Goal: Task Accomplishment & Management: Complete application form

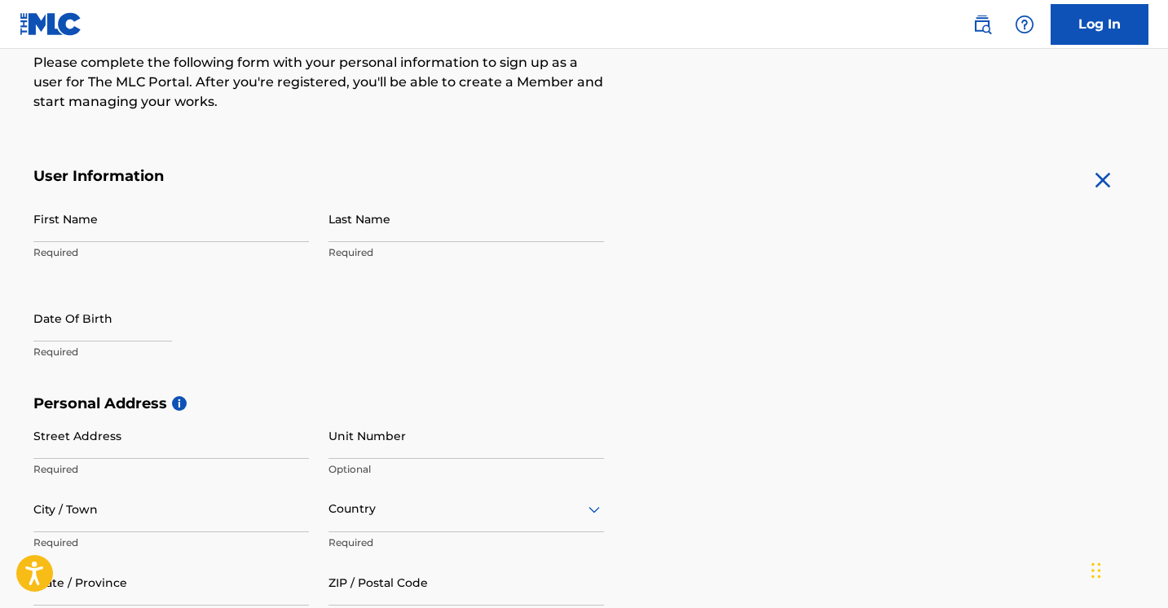
scroll to position [214, 0]
click at [218, 216] on input "First Name" at bounding box center [170, 219] width 275 height 46
type input "Jeremy"
click at [474, 236] on input "Last Name" at bounding box center [465, 219] width 275 height 46
type input "Couture"
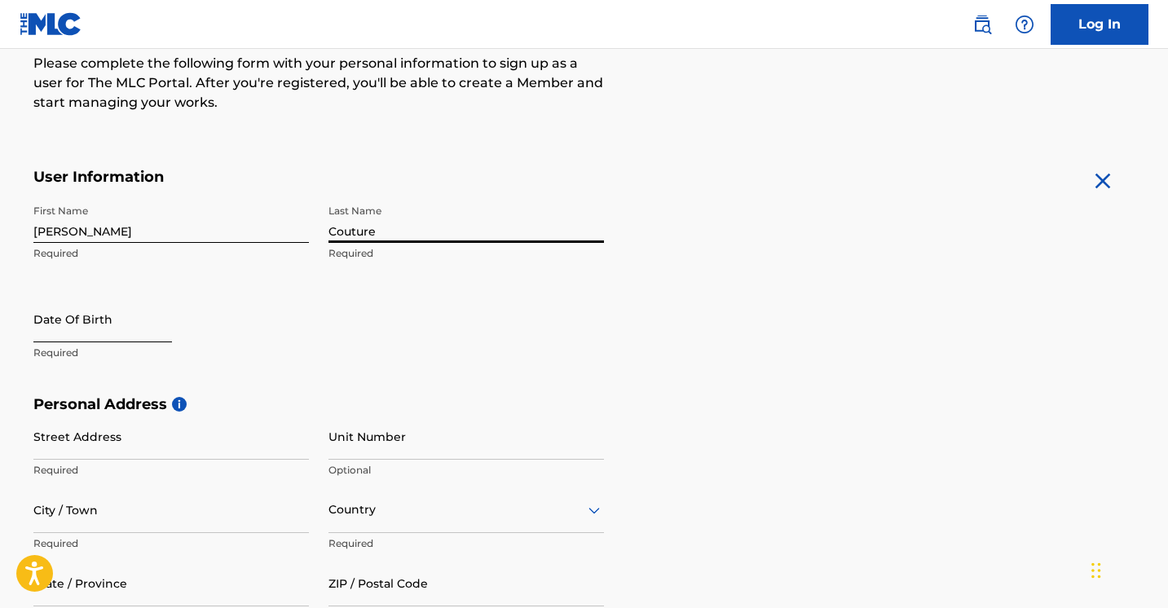
select select "8"
select select "2025"
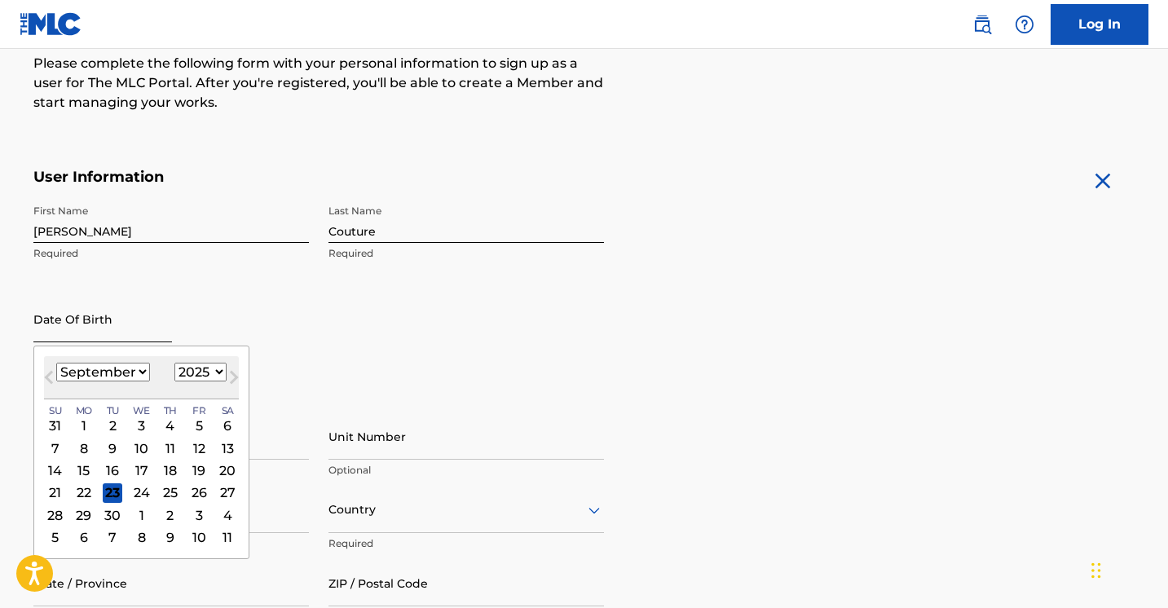
click at [55, 333] on input "text" at bounding box center [102, 319] width 139 height 46
type input "05171994"
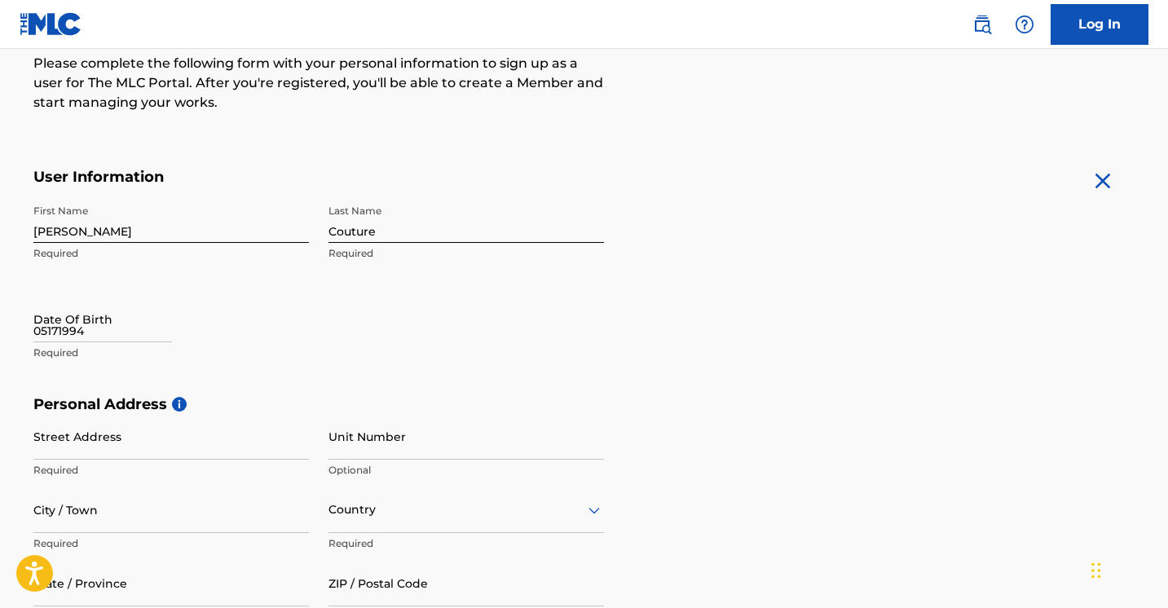
click at [410, 326] on div "First Name Jeremy Required Last Name Couture Required Date Of Birth 05171994 Re…" at bounding box center [318, 295] width 570 height 199
click at [67, 341] on div "05171994" at bounding box center [102, 321] width 139 height 50
select select "8"
select select "2025"
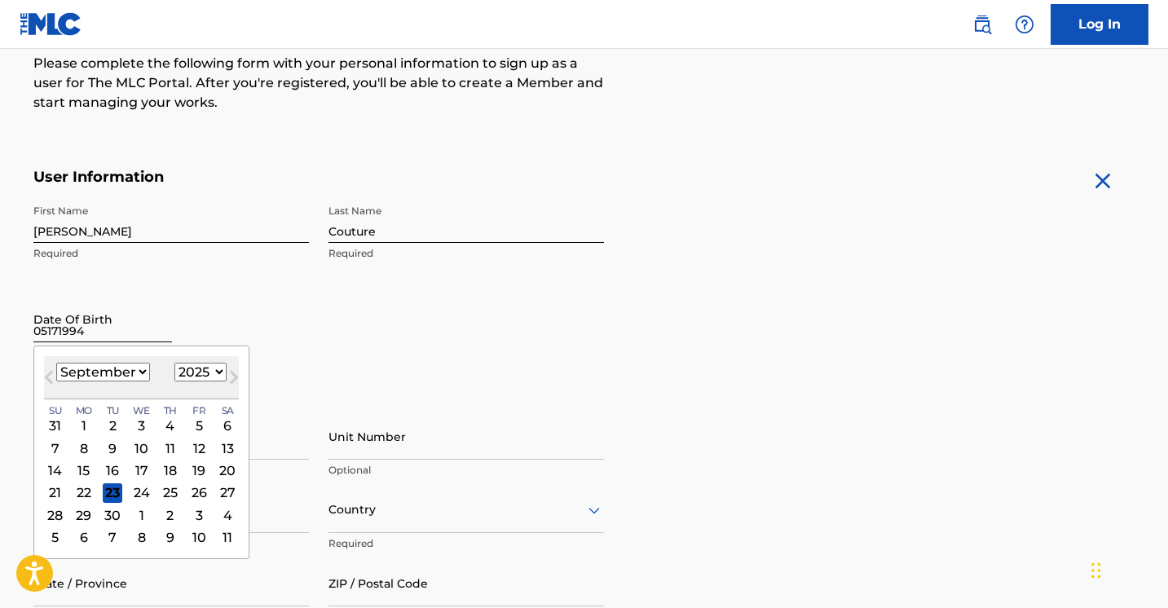
click at [68, 340] on input "05171994" at bounding box center [102, 319] width 139 height 46
click at [104, 367] on select "January February March April May June July August September October November De…" at bounding box center [103, 372] width 94 height 19
select select "4"
click at [200, 368] on select "1899 1900 1901 1902 1903 1904 1905 1906 1907 1908 1909 1910 1911 1912 1913 1914…" at bounding box center [200, 372] width 52 height 19
select select "1994"
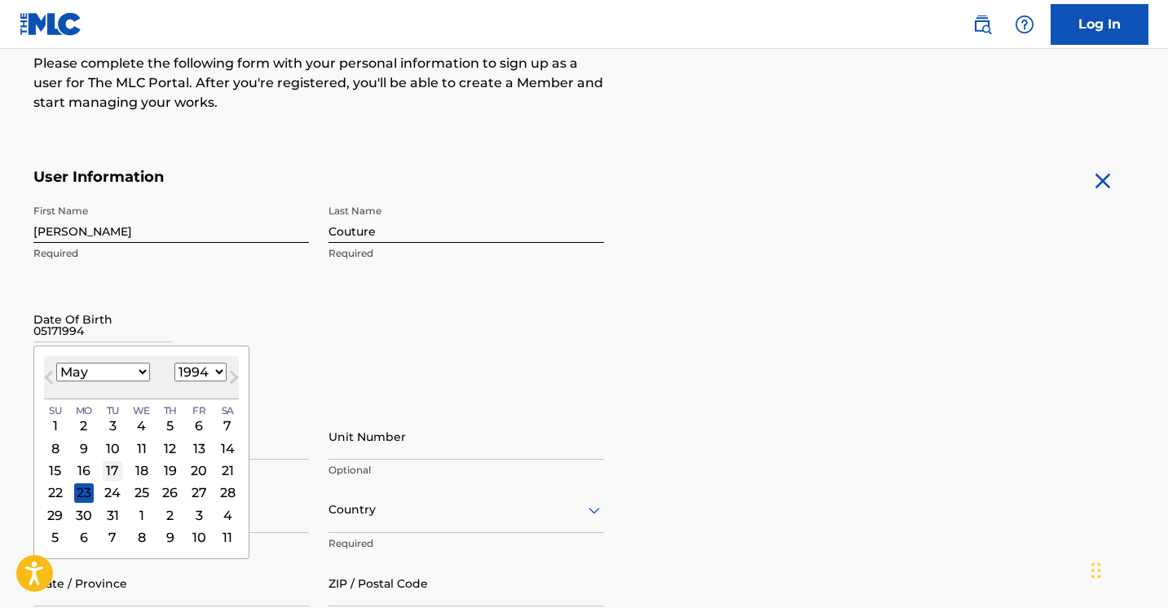
click at [115, 467] on div "17" at bounding box center [113, 470] width 20 height 20
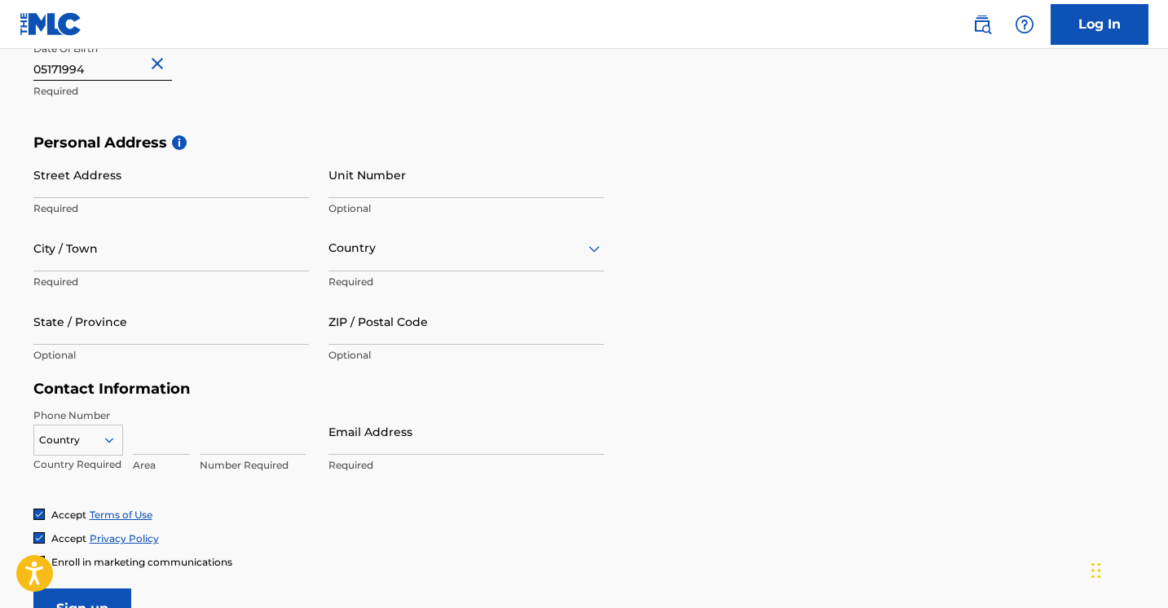
scroll to position [477, 0]
click at [198, 178] on input "Street Address" at bounding box center [170, 174] width 275 height 46
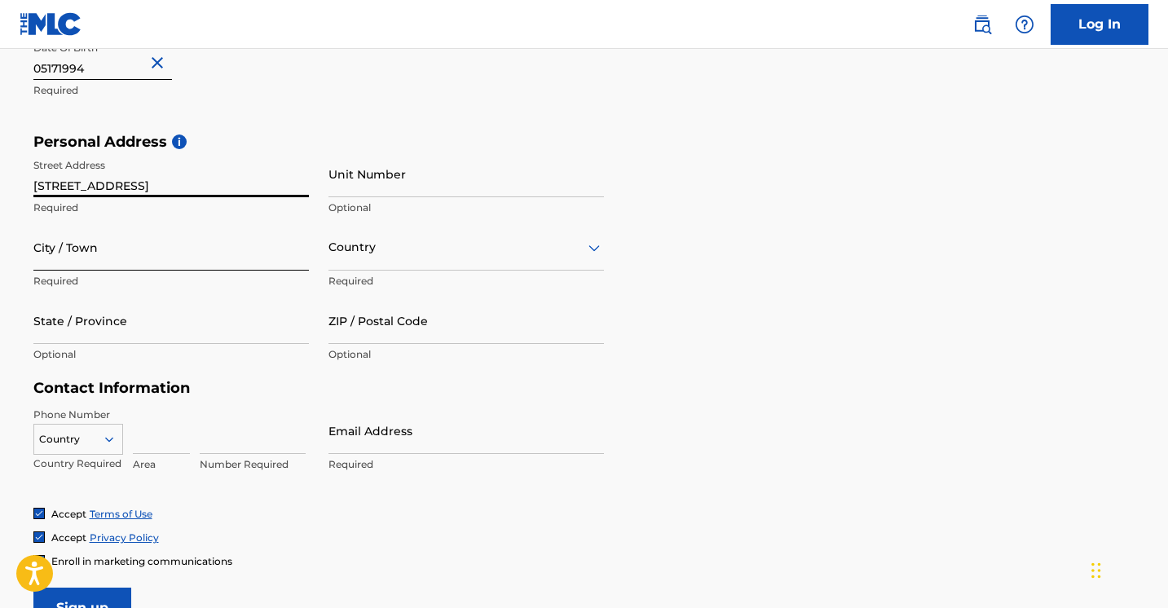
type input "2416 21st Street"
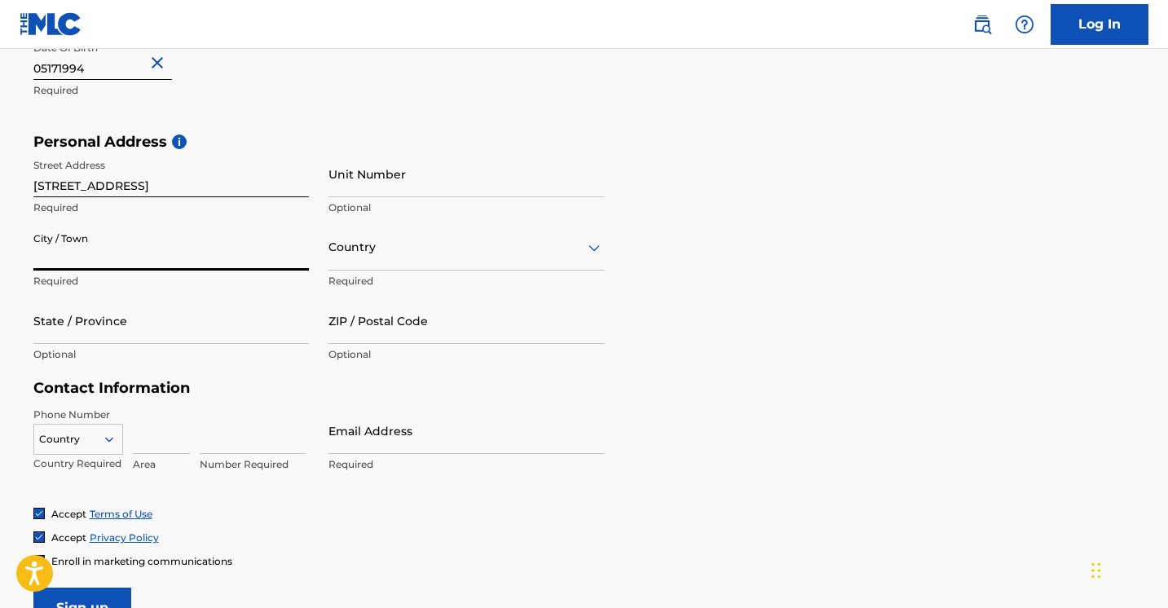
click at [96, 256] on input "City / Town" at bounding box center [170, 247] width 275 height 46
type input "Lubbock"
click at [375, 257] on div "Country" at bounding box center [465, 247] width 275 height 46
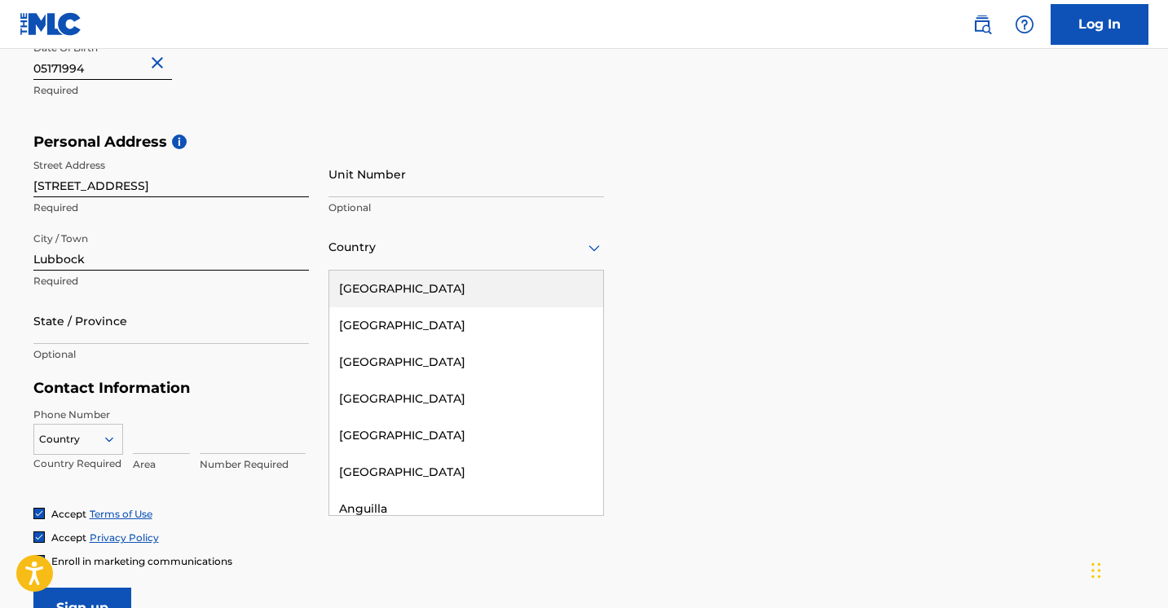
click at [406, 289] on div "United States" at bounding box center [466, 289] width 274 height 37
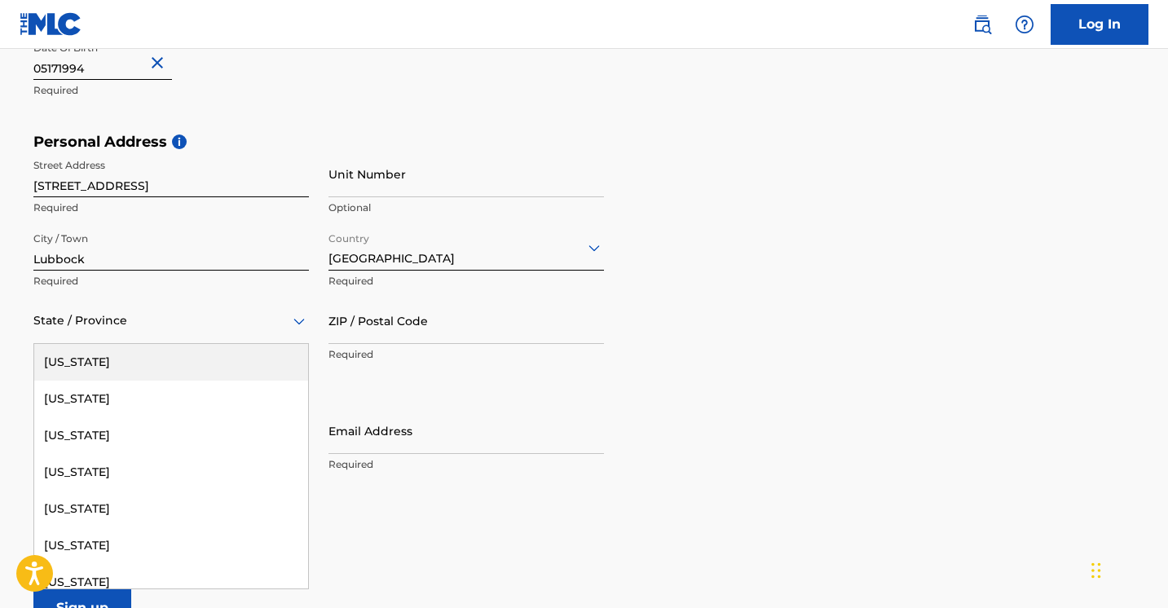
click at [253, 332] on div "State / Province" at bounding box center [170, 320] width 275 height 46
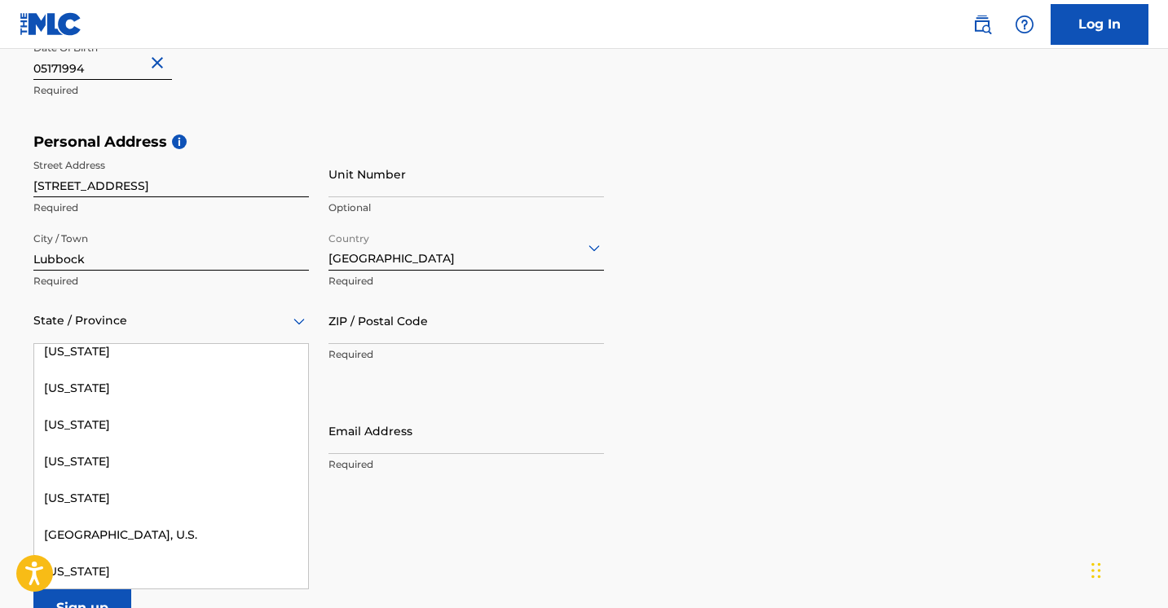
scroll to position [1711, 0]
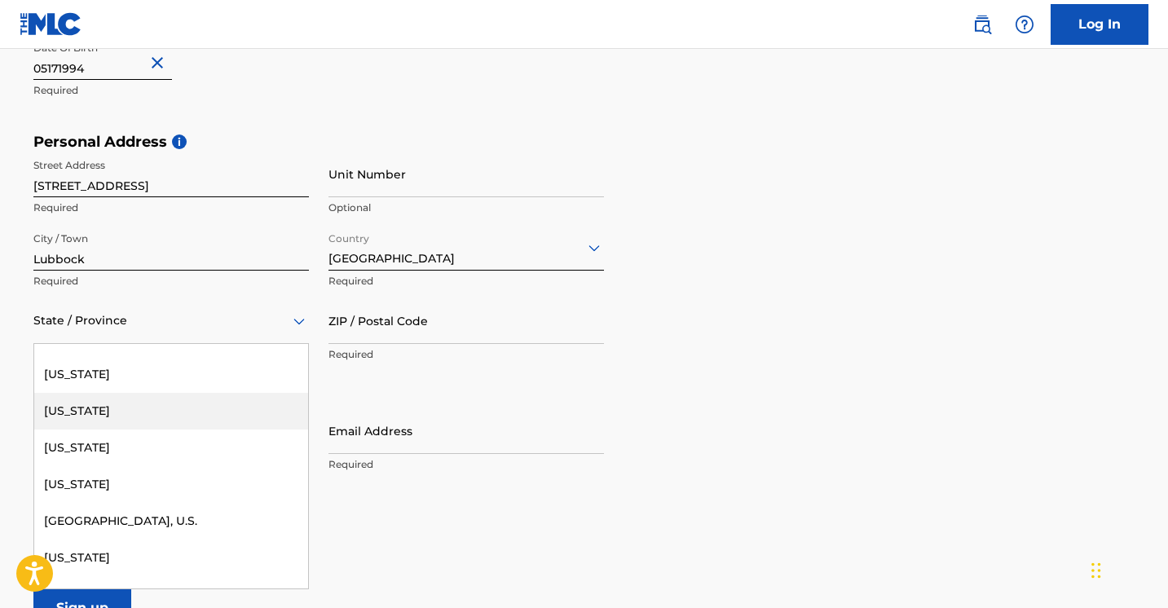
click at [249, 412] on div "Texas" at bounding box center [171, 411] width 274 height 37
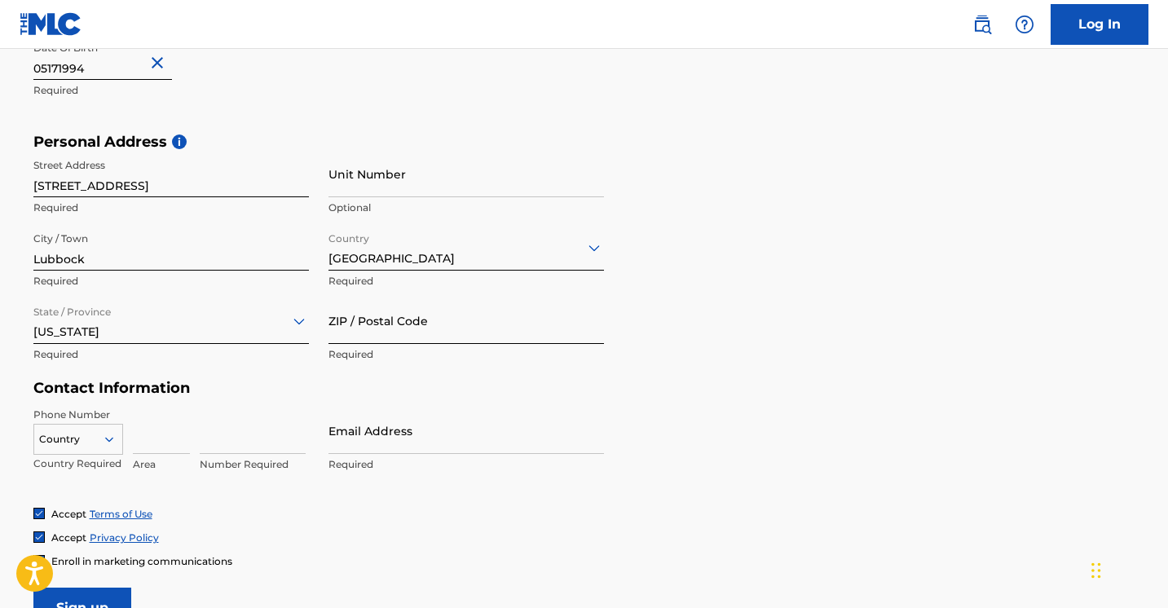
click at [431, 335] on input "ZIP / Postal Code" at bounding box center [465, 320] width 275 height 46
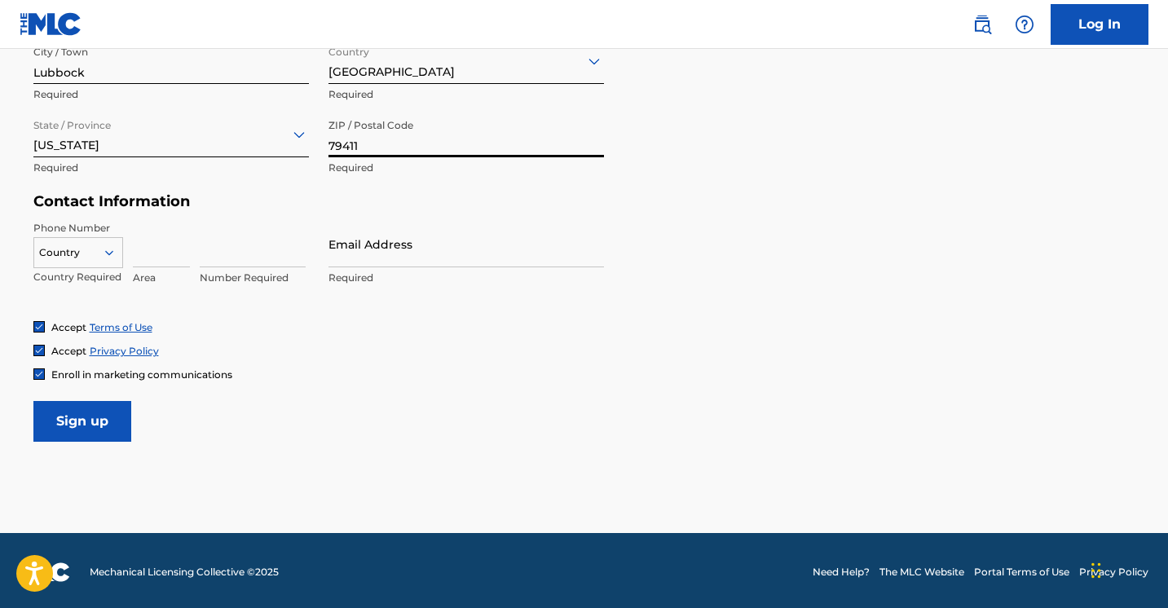
scroll to position [666, 0]
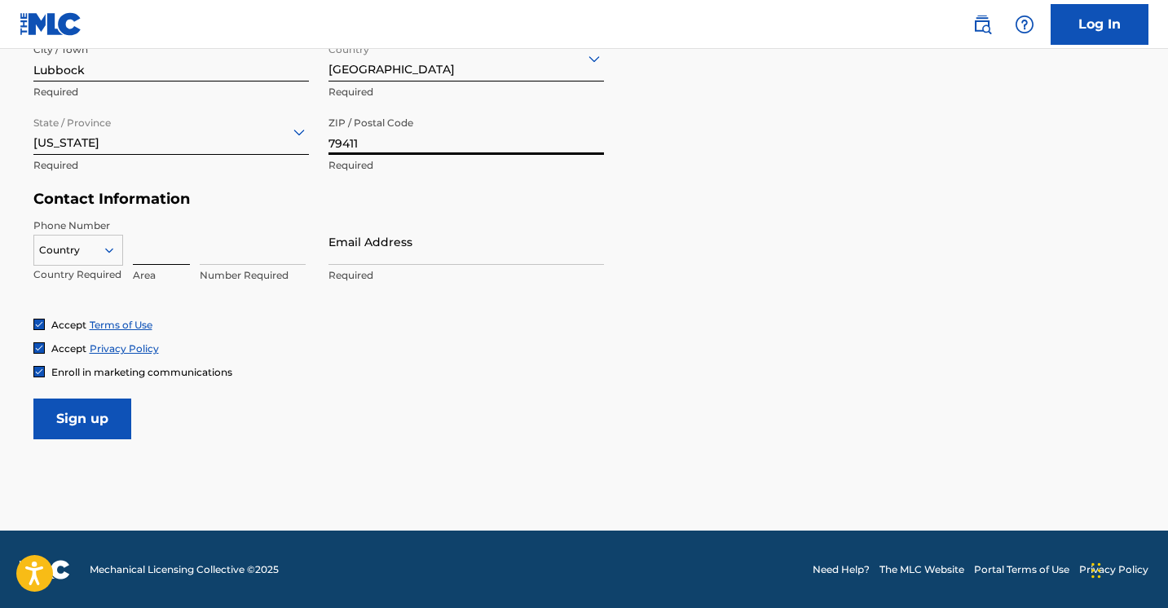
type input "79411"
click at [155, 249] on input at bounding box center [161, 241] width 57 height 46
type input "806"
click at [264, 253] on input at bounding box center [253, 241] width 106 height 46
click at [473, 253] on input "Email Address" at bounding box center [465, 241] width 275 height 46
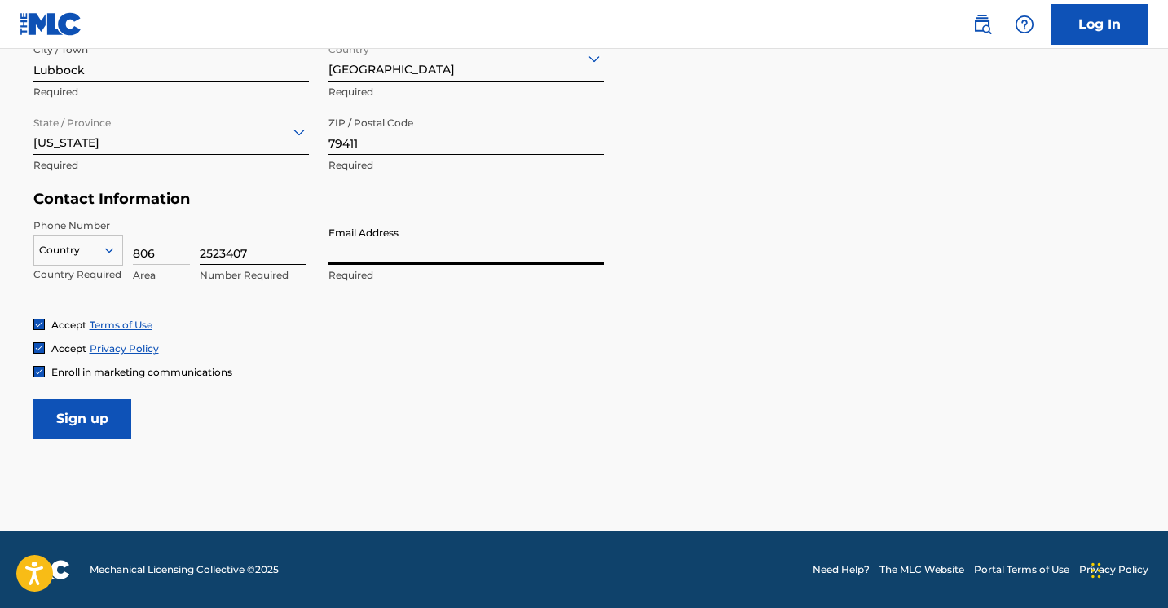
click at [224, 251] on input "2523407" at bounding box center [253, 241] width 106 height 46
click at [215, 250] on input "2523407" at bounding box center [253, 241] width 106 height 46
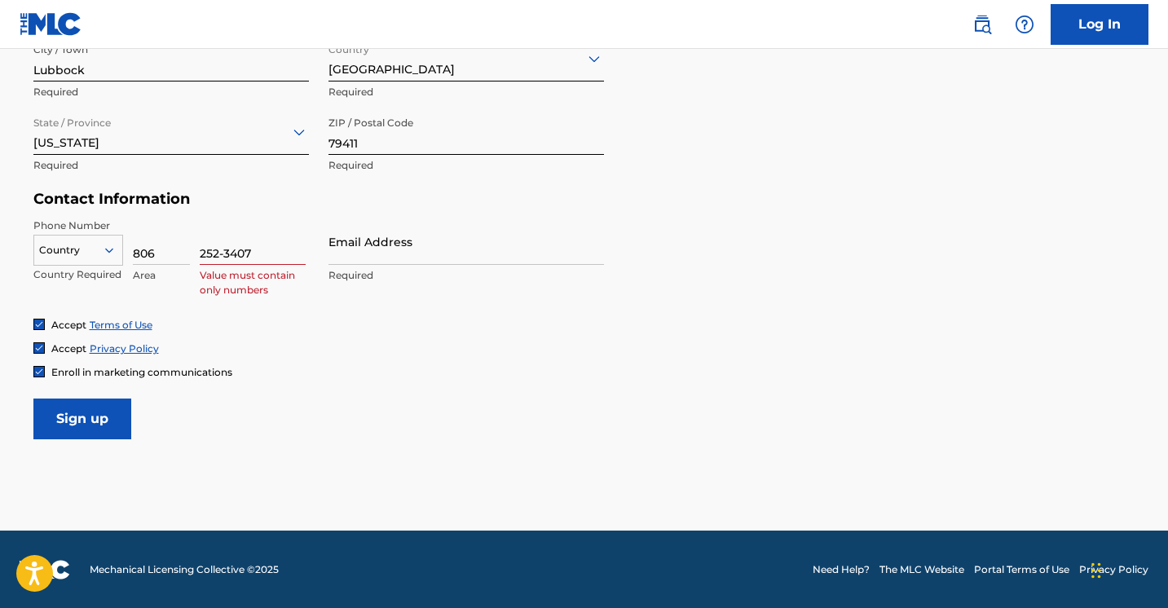
click at [225, 250] on input "252-3407" at bounding box center [253, 241] width 106 height 46
type input "2523407"
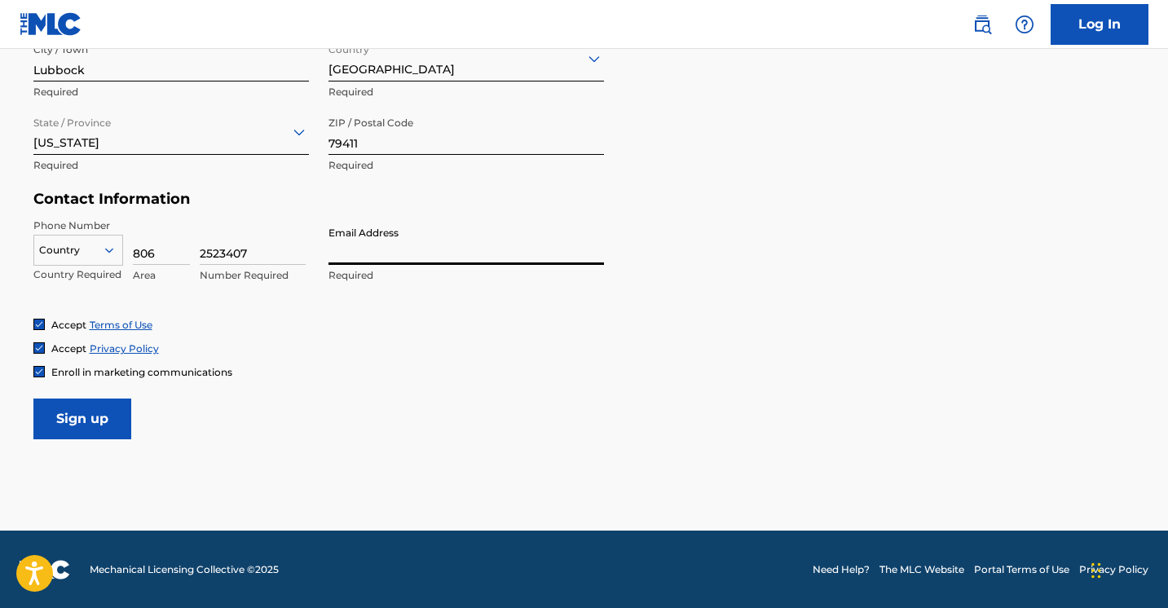
click at [468, 253] on input "Email Address" at bounding box center [465, 241] width 275 height 46
type input "[PERSON_NAME][EMAIL_ADDRESS][DOMAIN_NAME]"
click at [102, 369] on span "Enroll in marketing communications" at bounding box center [141, 372] width 181 height 12
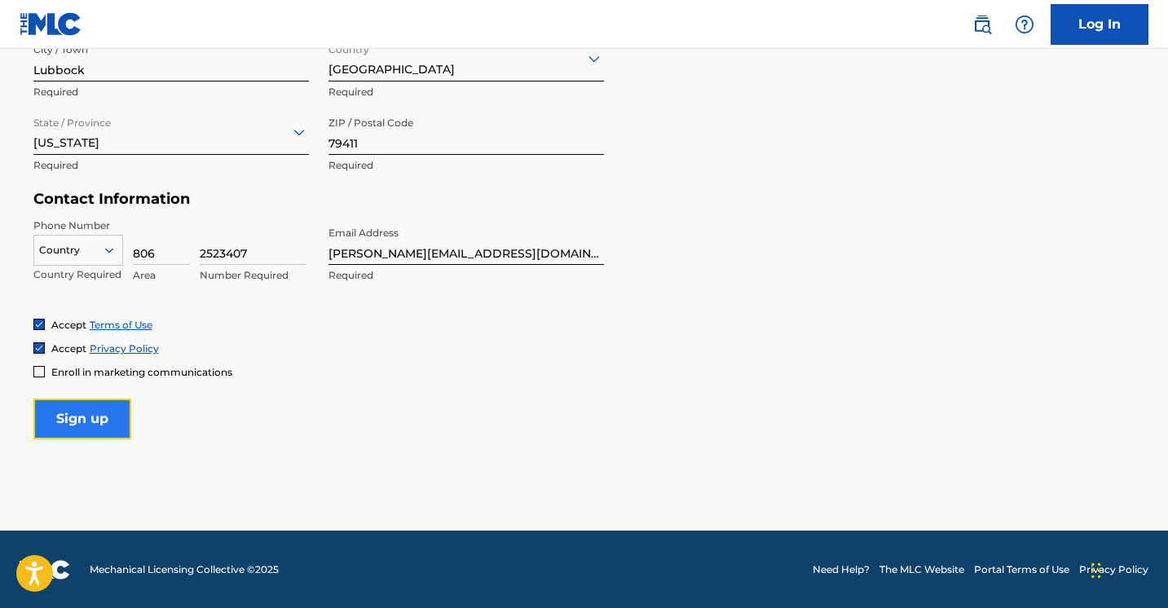
click at [103, 425] on input "Sign up" at bounding box center [82, 419] width 98 height 41
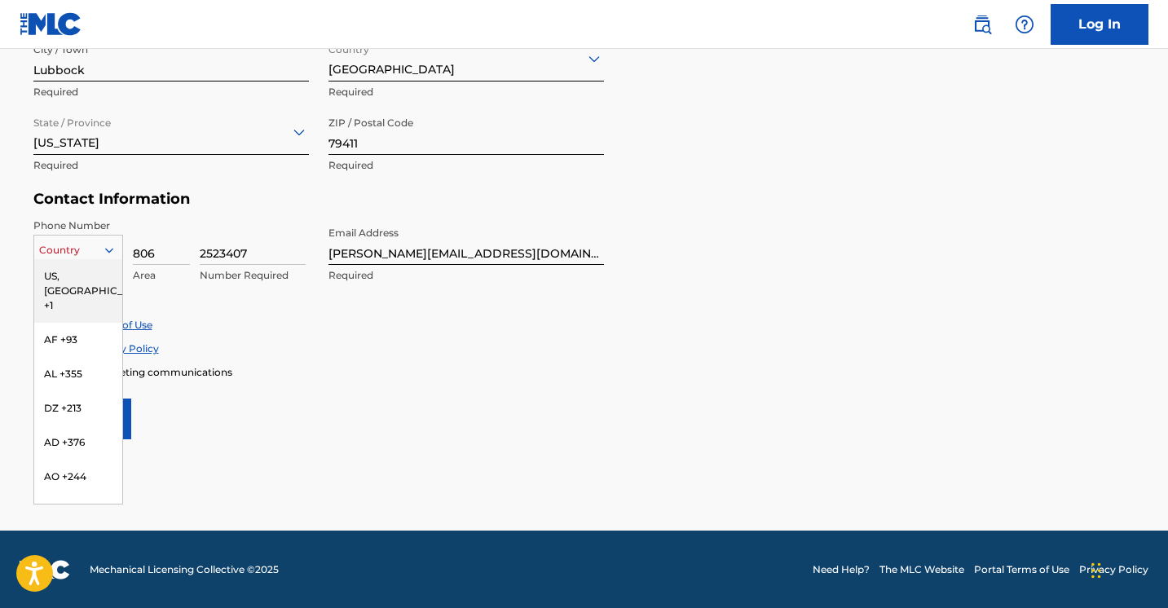
click at [99, 258] on div at bounding box center [78, 250] width 88 height 18
click at [86, 277] on div "US, [GEOGRAPHIC_DATA] +1" at bounding box center [78, 291] width 88 height 64
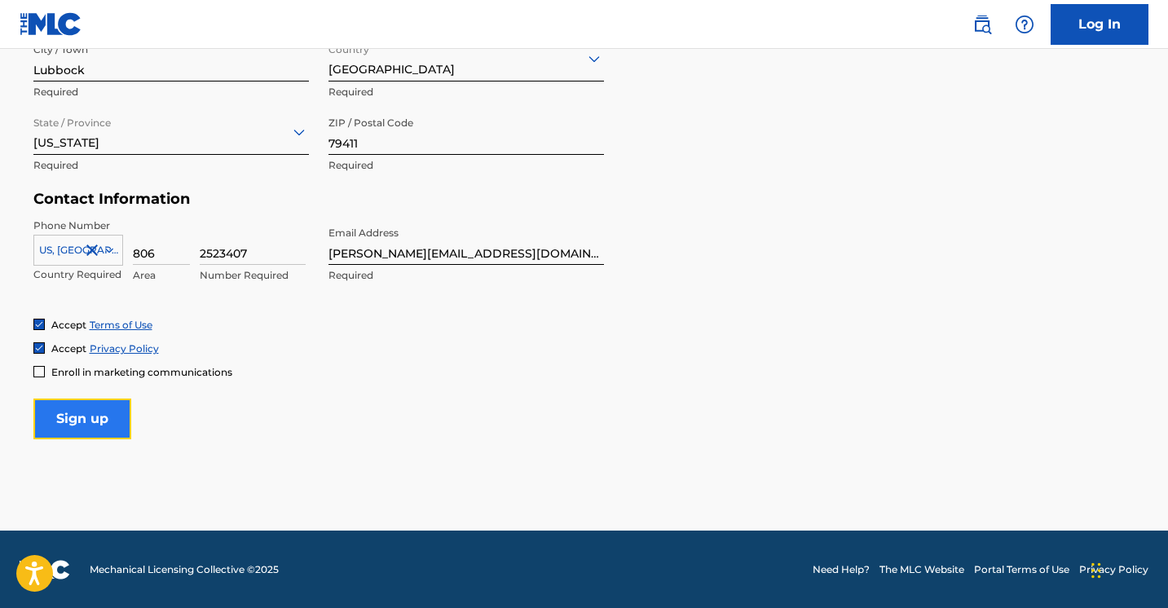
click at [90, 416] on input "Sign up" at bounding box center [82, 419] width 98 height 41
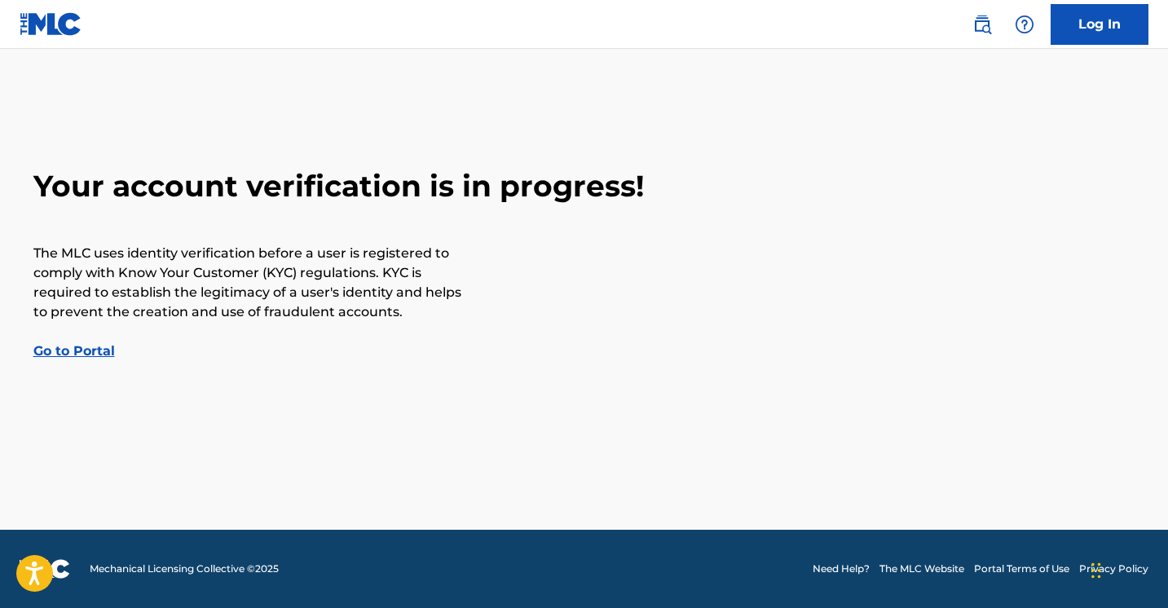
click at [66, 347] on link "Go to Portal" at bounding box center [73, 350] width 81 height 15
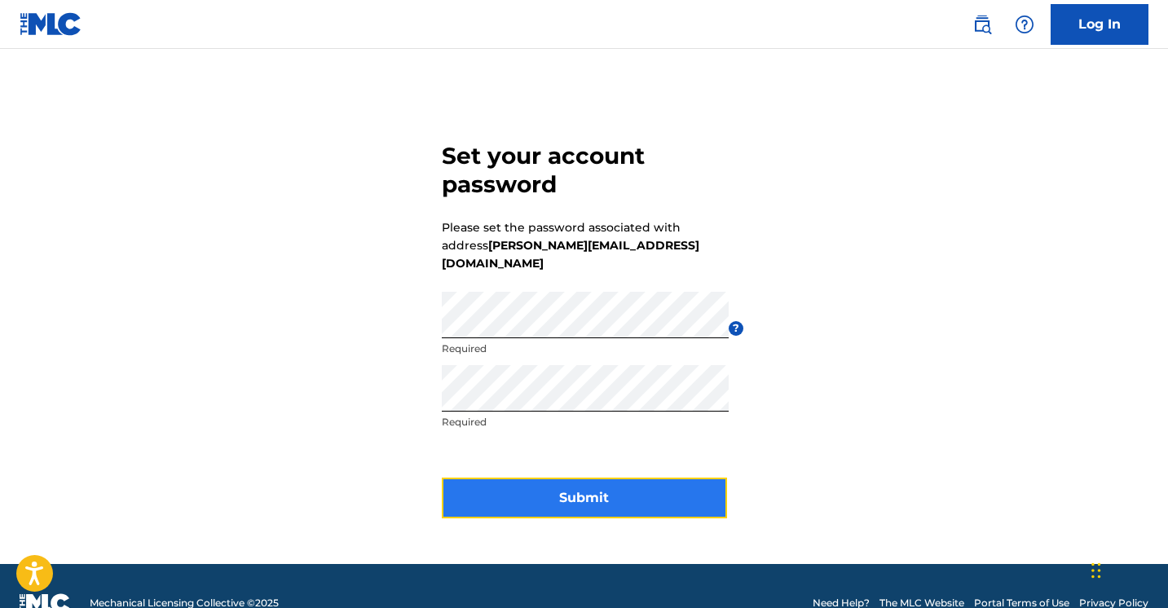
click at [616, 478] on button "Submit" at bounding box center [584, 498] width 285 height 41
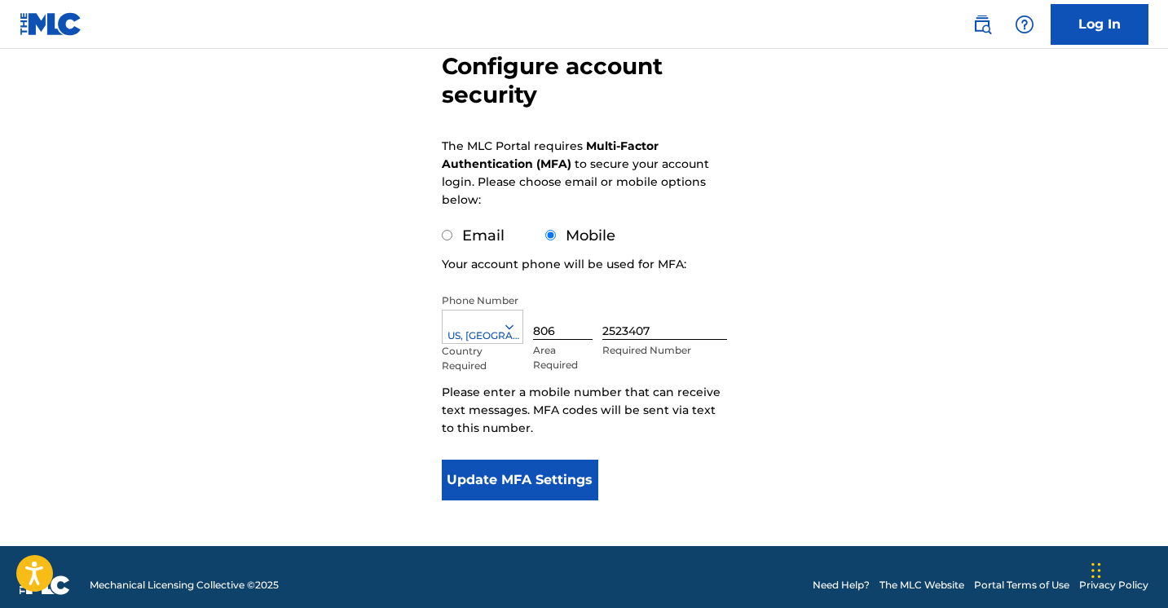
scroll to position [157, 0]
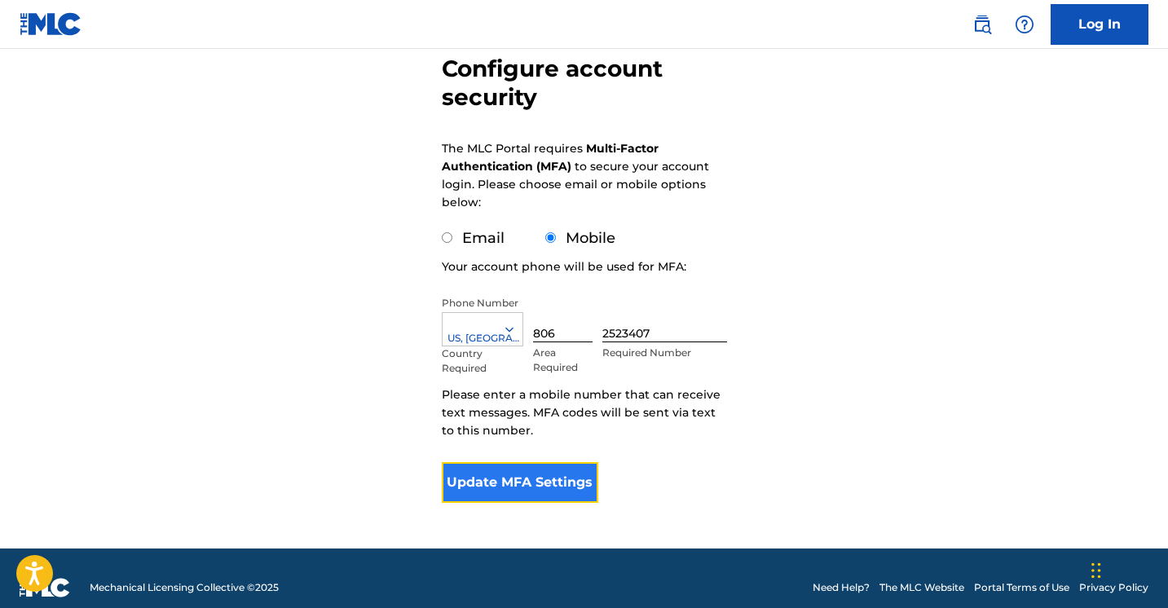
click at [522, 480] on button "Update MFA Settings" at bounding box center [520, 482] width 157 height 41
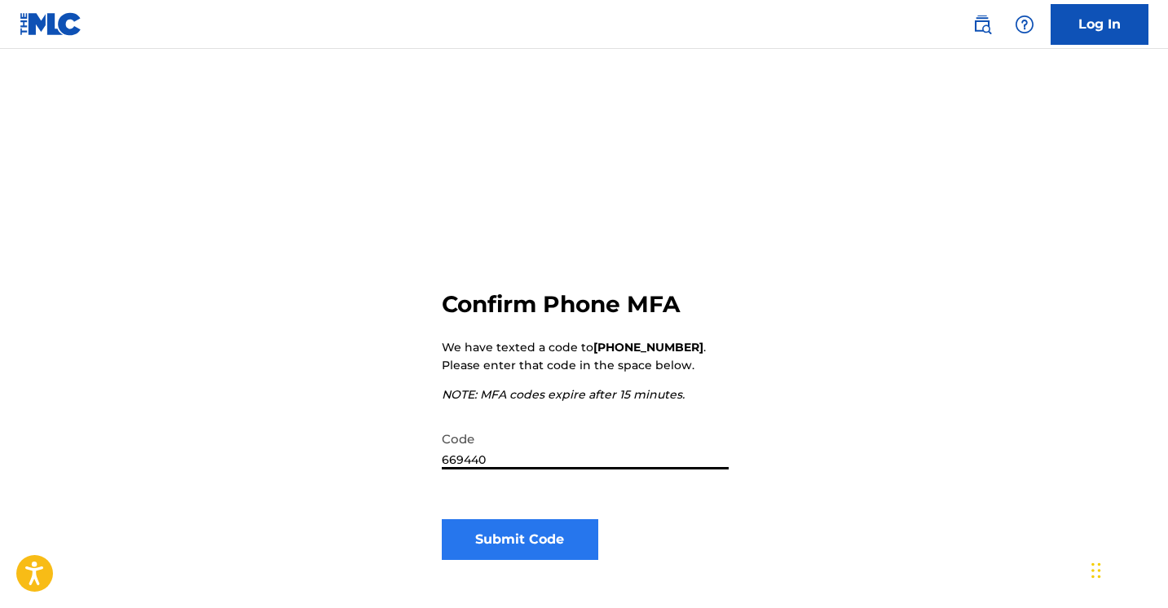
type input "669440"
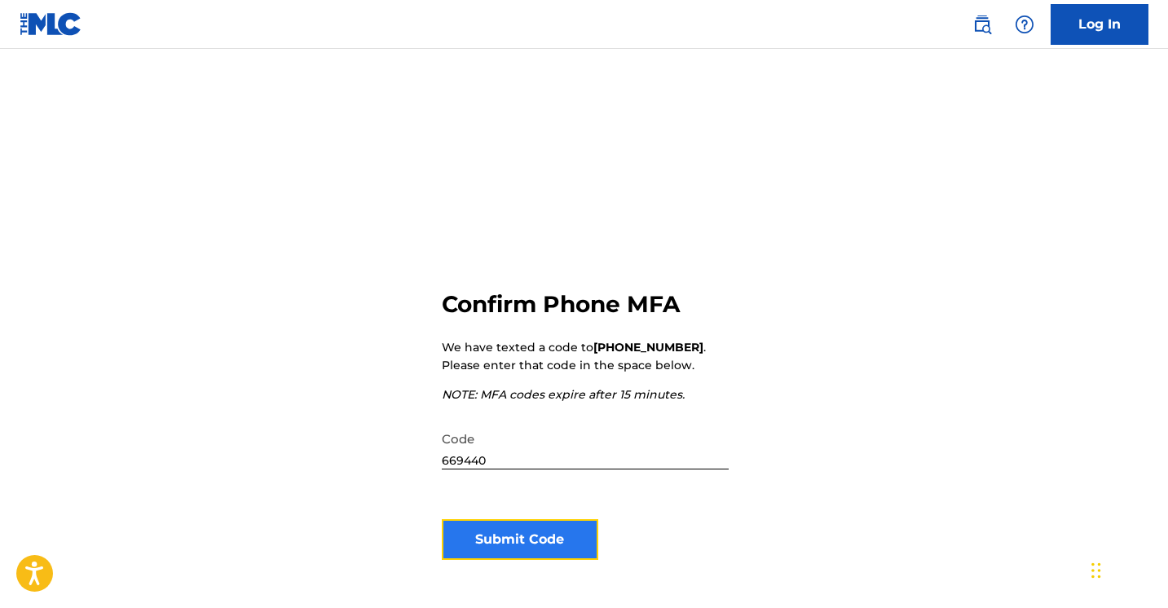
click at [564, 531] on button "Submit Code" at bounding box center [520, 539] width 157 height 41
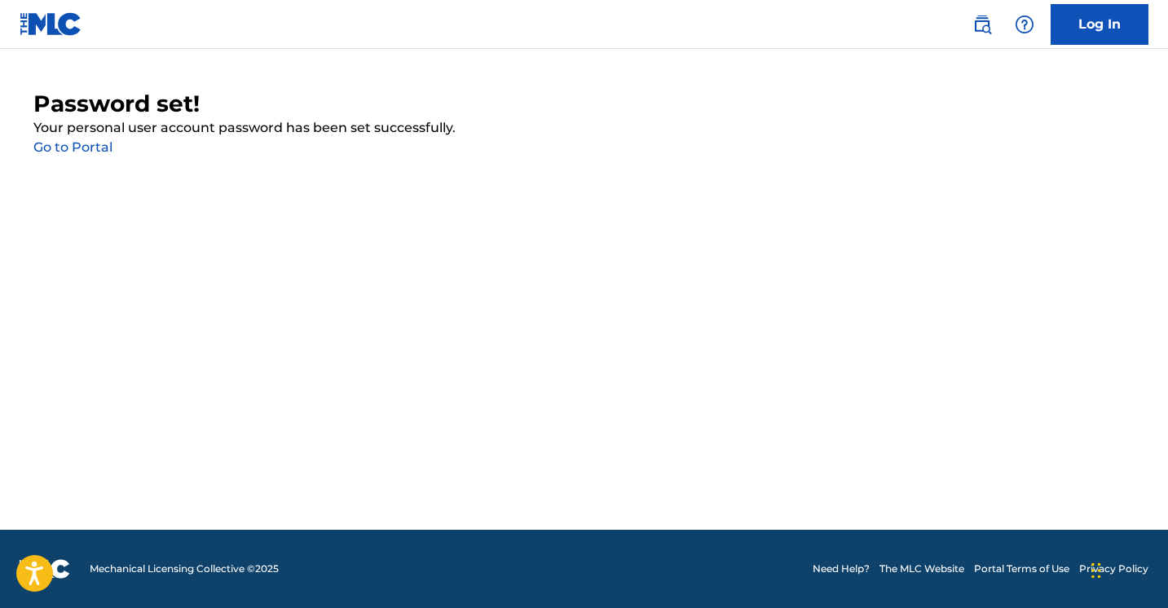
click at [96, 148] on link "Go to Portal" at bounding box center [72, 146] width 79 height 15
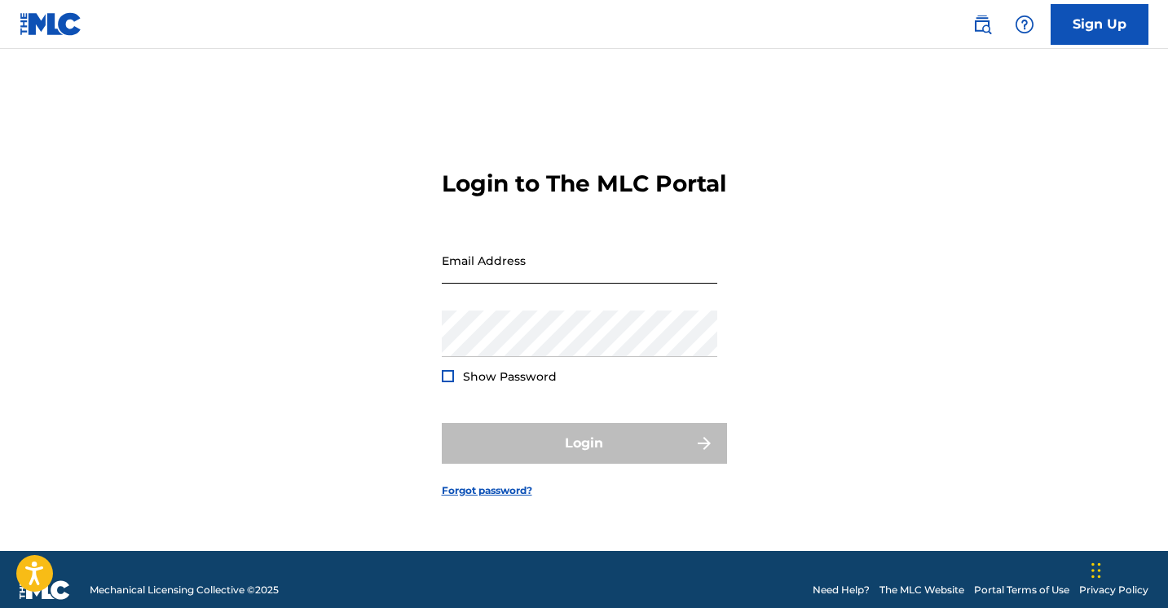
click at [462, 284] on input "Email Address" at bounding box center [579, 260] width 275 height 46
type input "[PERSON_NAME][EMAIL_ADDRESS][DOMAIN_NAME]"
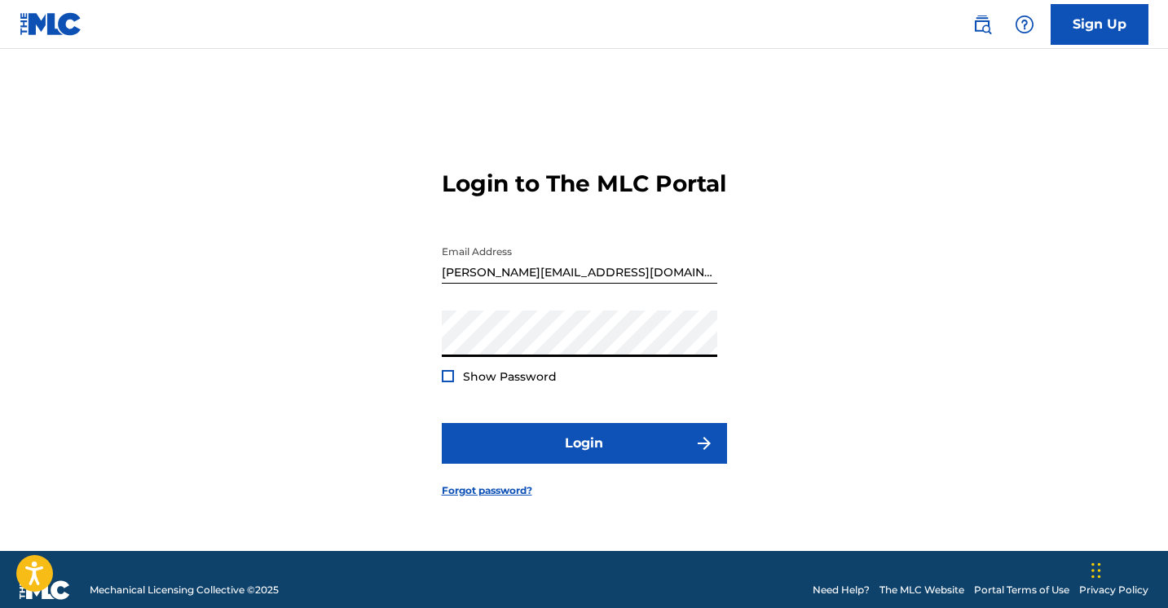
click at [446, 382] on div at bounding box center [448, 376] width 12 height 12
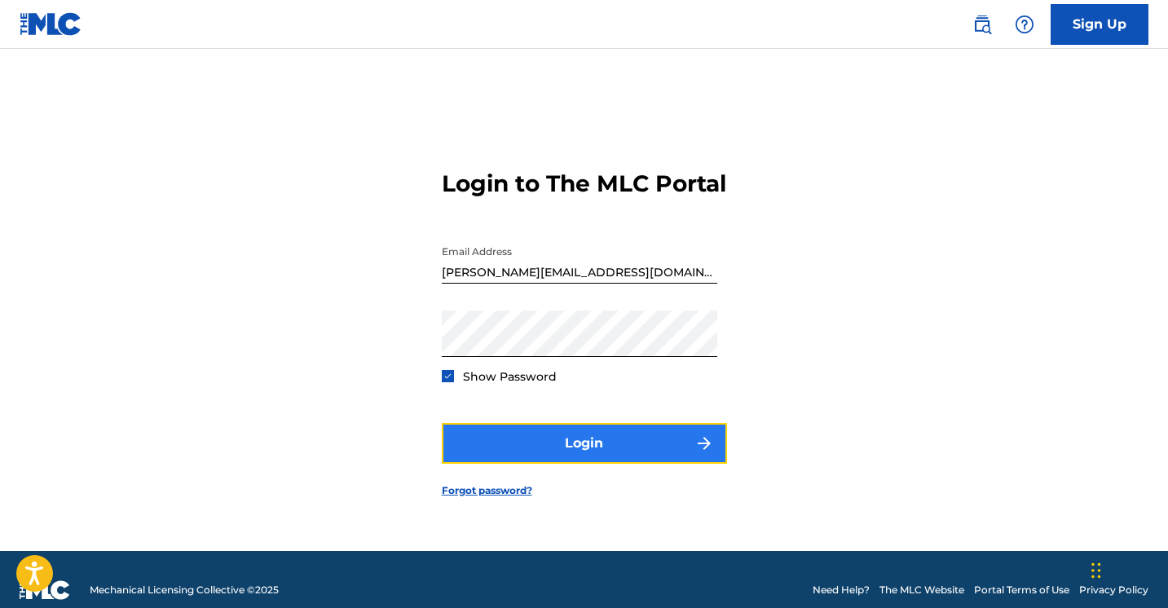
click at [539, 456] on button "Login" at bounding box center [584, 443] width 285 height 41
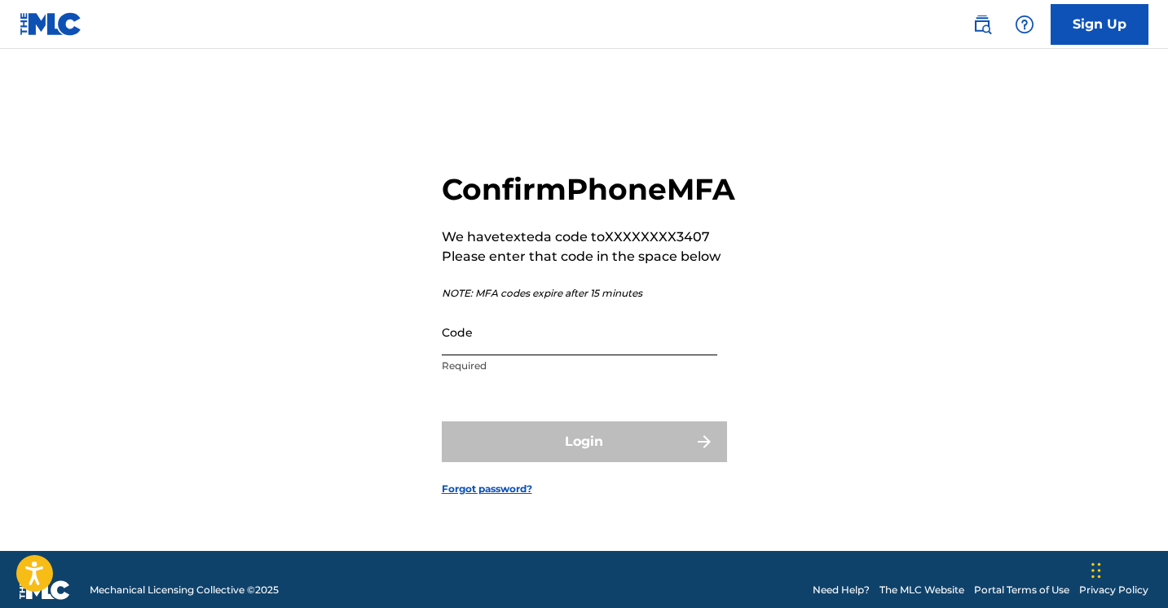
click at [553, 352] on input "Code" at bounding box center [579, 332] width 275 height 46
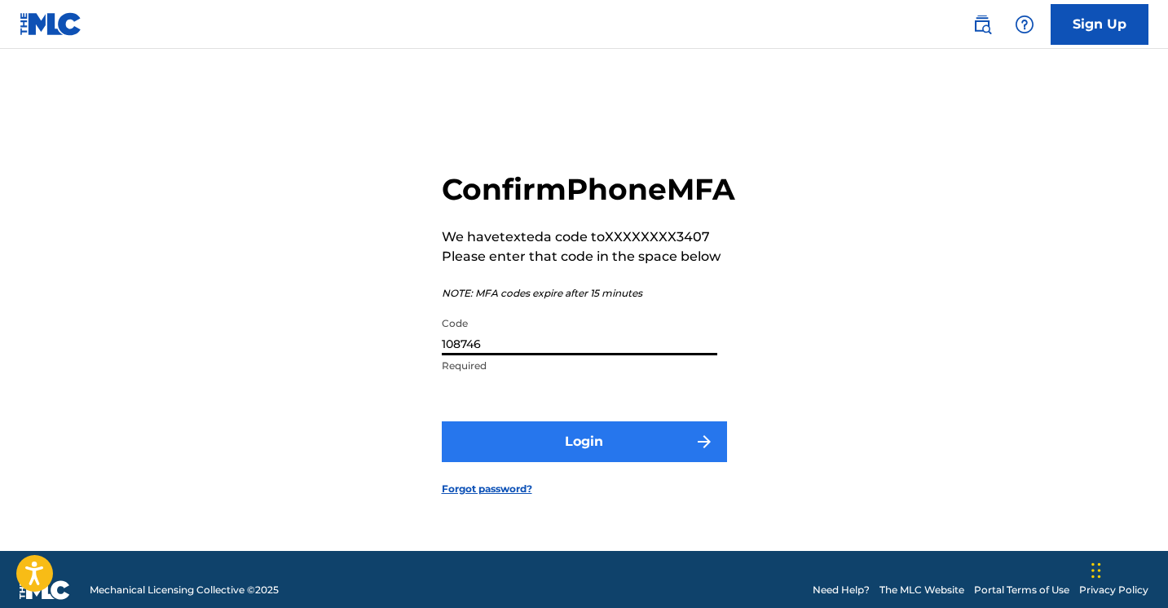
type input "108746"
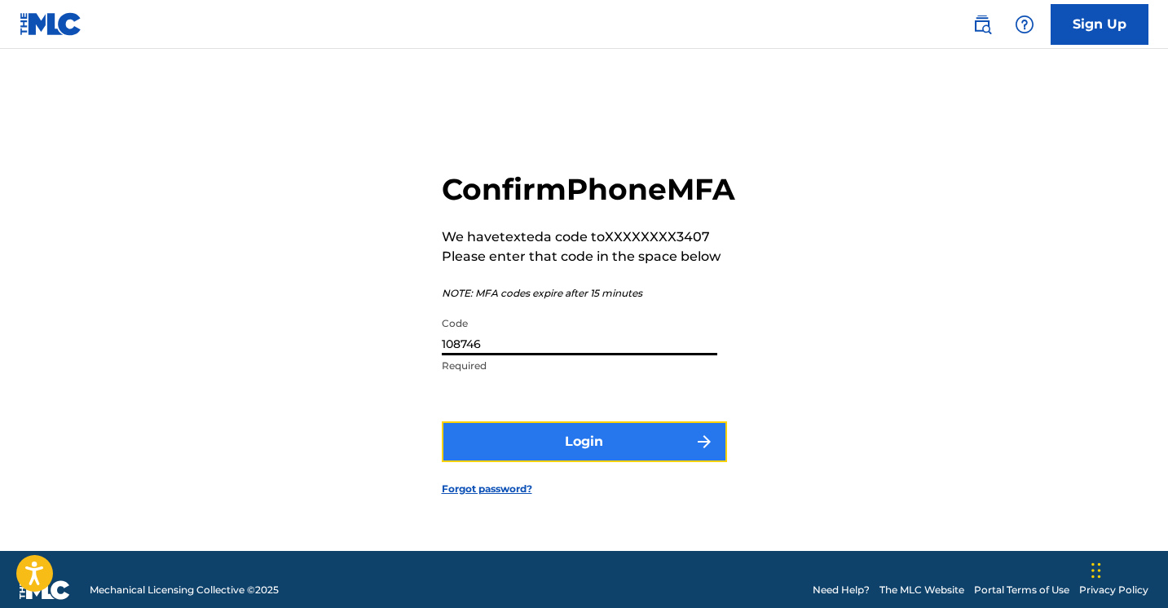
click at [548, 451] on button "Login" at bounding box center [584, 441] width 285 height 41
